Goal: Task Accomplishment & Management: Manage account settings

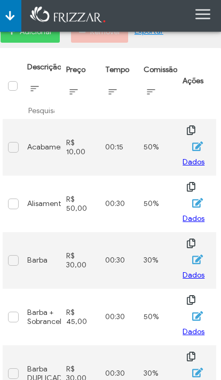
scroll to position [76, 5]
click at [199, 202] on icon "button" at bounding box center [197, 203] width 11 height 10
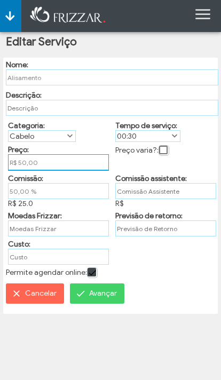
click at [81, 171] on input "R$ 50,00" at bounding box center [58, 162] width 101 height 17
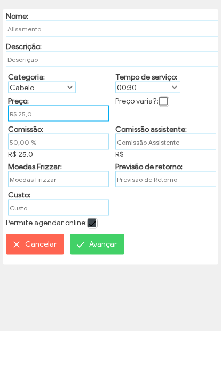
type input "R$ 25,00"
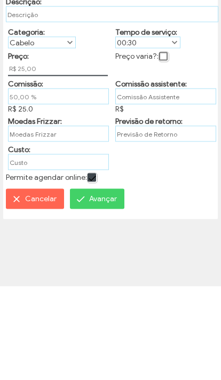
click at [175, 131] on span at bounding box center [174, 136] width 11 height 11
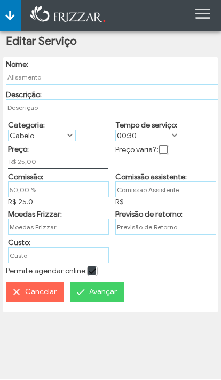
scroll to position [6, 43]
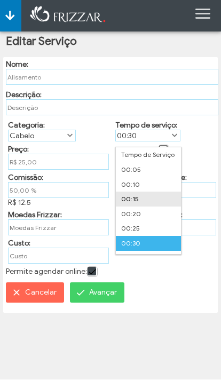
click at [139, 197] on li "00:15" at bounding box center [148, 199] width 65 height 15
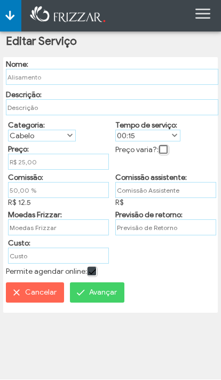
click at [109, 301] on span "Avançar" at bounding box center [103, 293] width 28 height 16
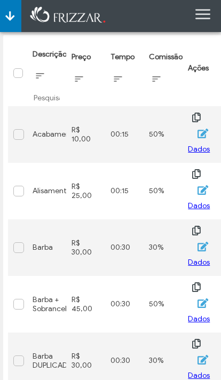
scroll to position [103, 0]
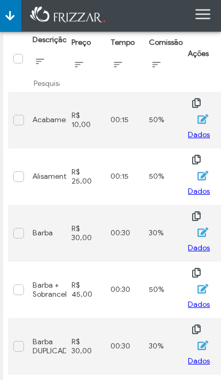
click at [201, 231] on icon "button" at bounding box center [202, 232] width 12 height 11
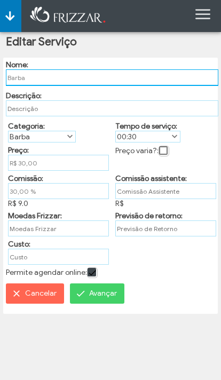
click at [123, 78] on input "Barba" at bounding box center [112, 77] width 213 height 17
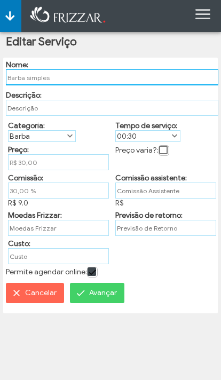
type input "Barba simples"
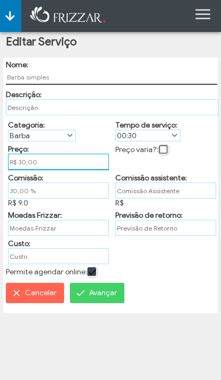
click at [80, 167] on input "R$ 30,00" at bounding box center [58, 162] width 101 height 17
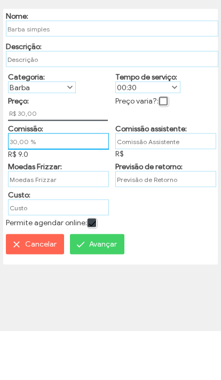
click at [43, 182] on input "30,00 %" at bounding box center [58, 190] width 101 height 17
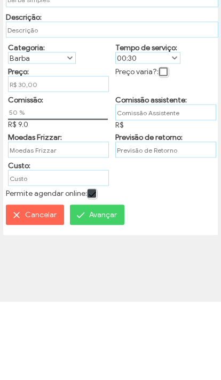
type input "50,00 %"
click at [107, 285] on span "Avançar" at bounding box center [103, 293] width 28 height 16
